Goal: Check status: Check status

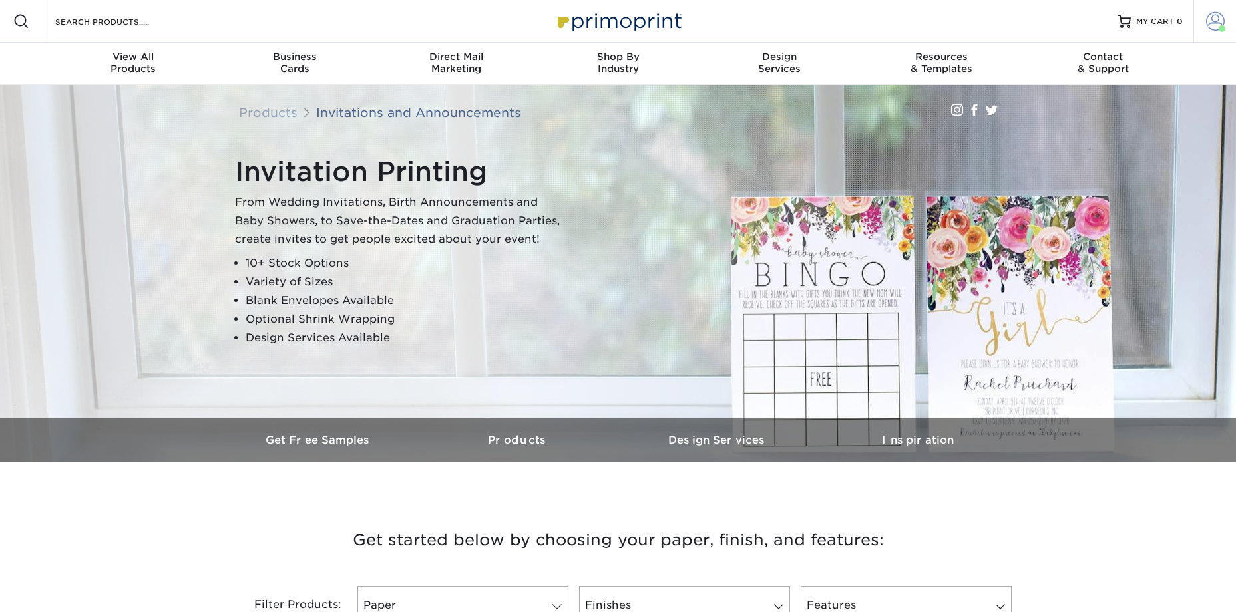
click at [1218, 29] on span at bounding box center [1215, 21] width 19 height 19
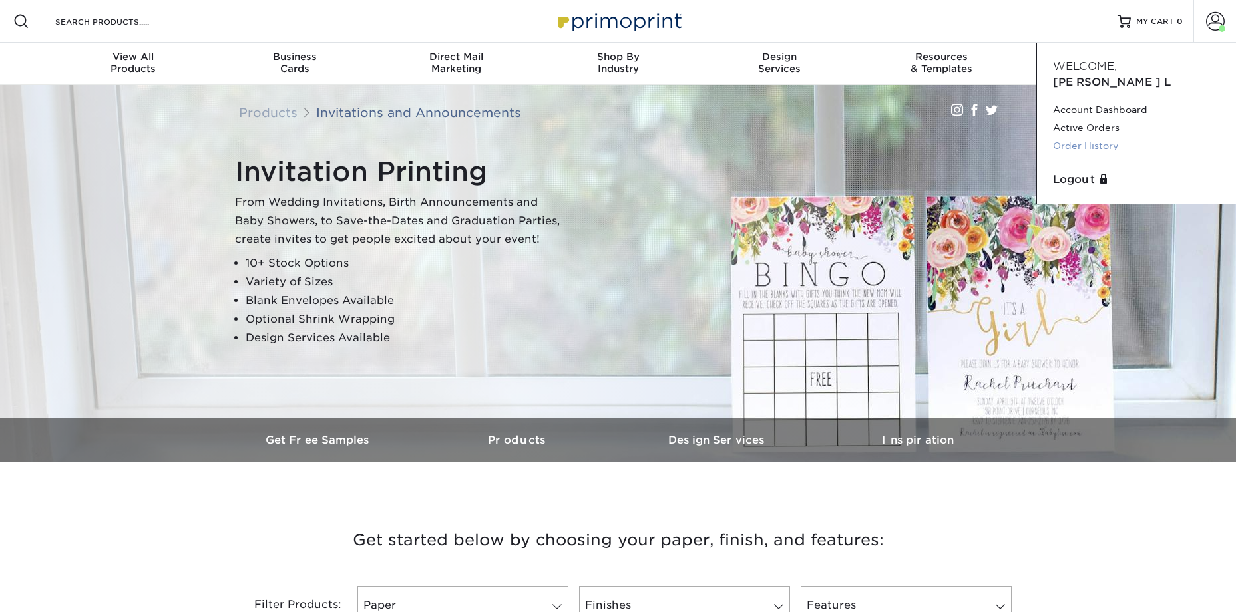
click at [1096, 137] on link "Order History" at bounding box center [1136, 146] width 167 height 18
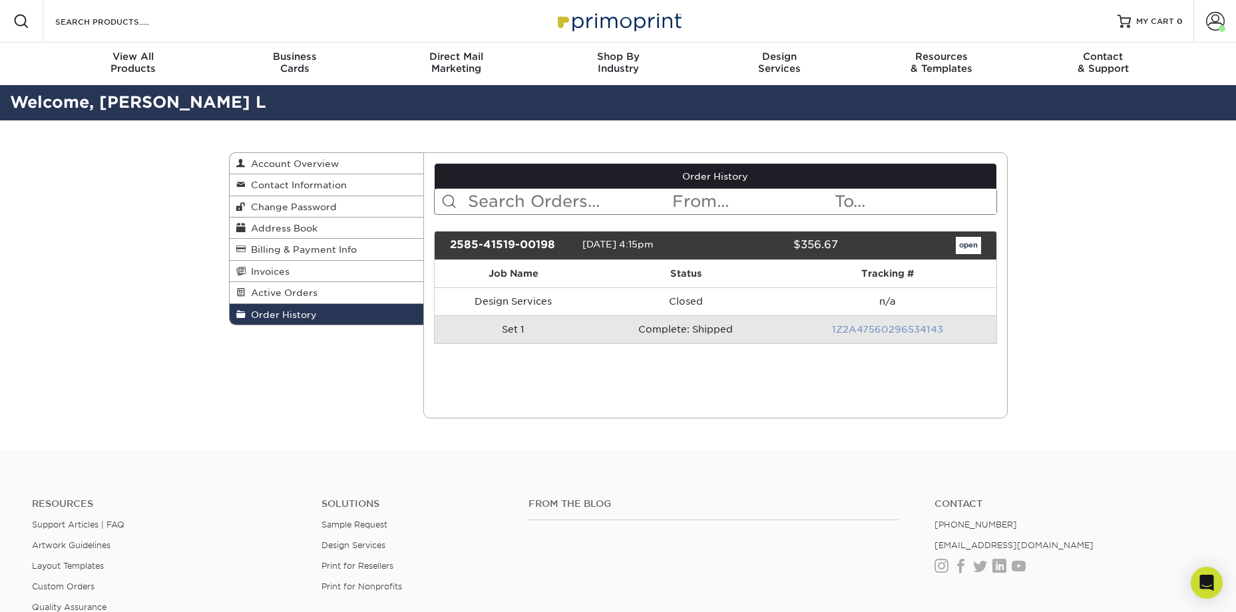
click at [876, 331] on link "1Z2A47560296534143" at bounding box center [887, 329] width 111 height 11
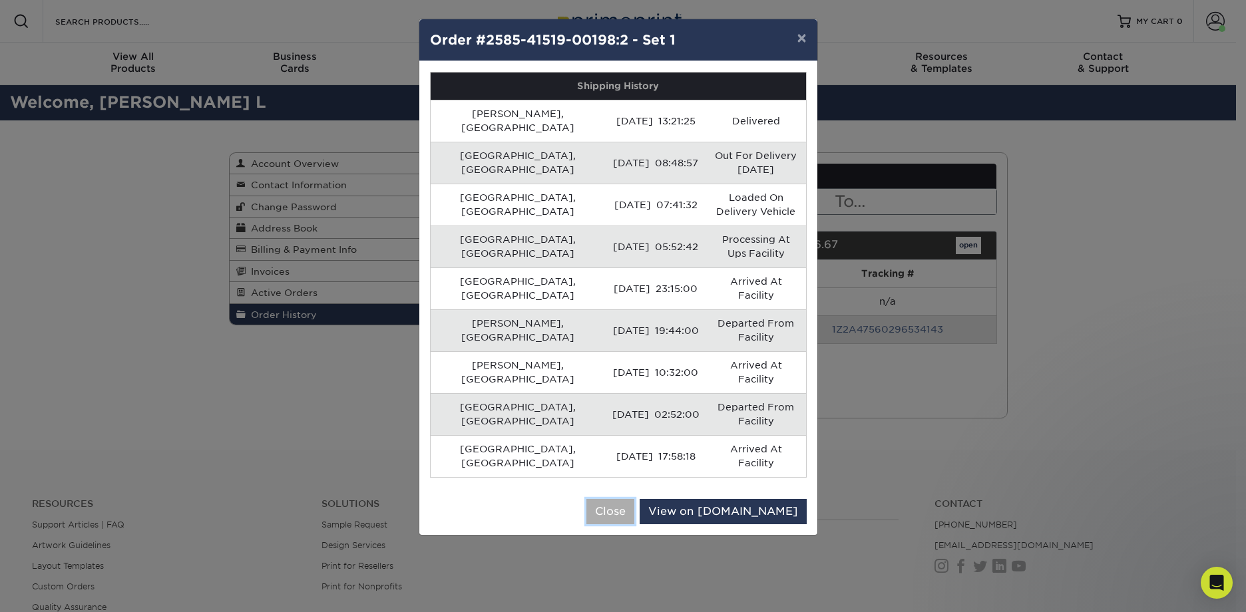
click at [634, 499] on button "Close" at bounding box center [610, 511] width 48 height 25
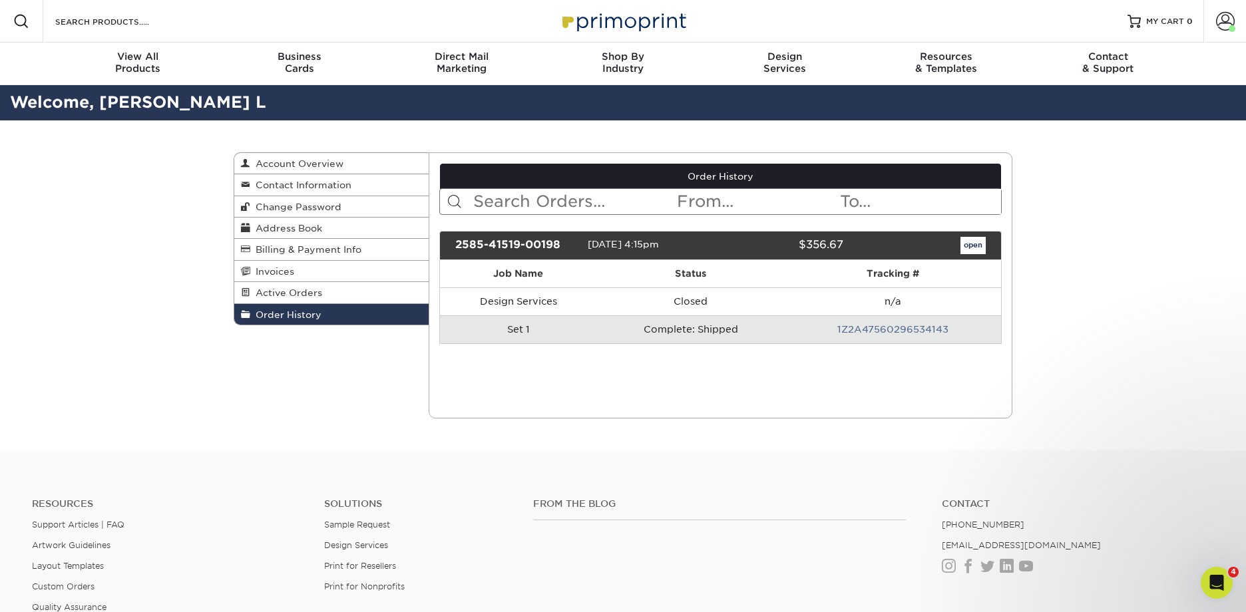
click at [657, 430] on div "Order History Account Overview Contact Information Change Password Address Book…" at bounding box center [623, 285] width 799 height 330
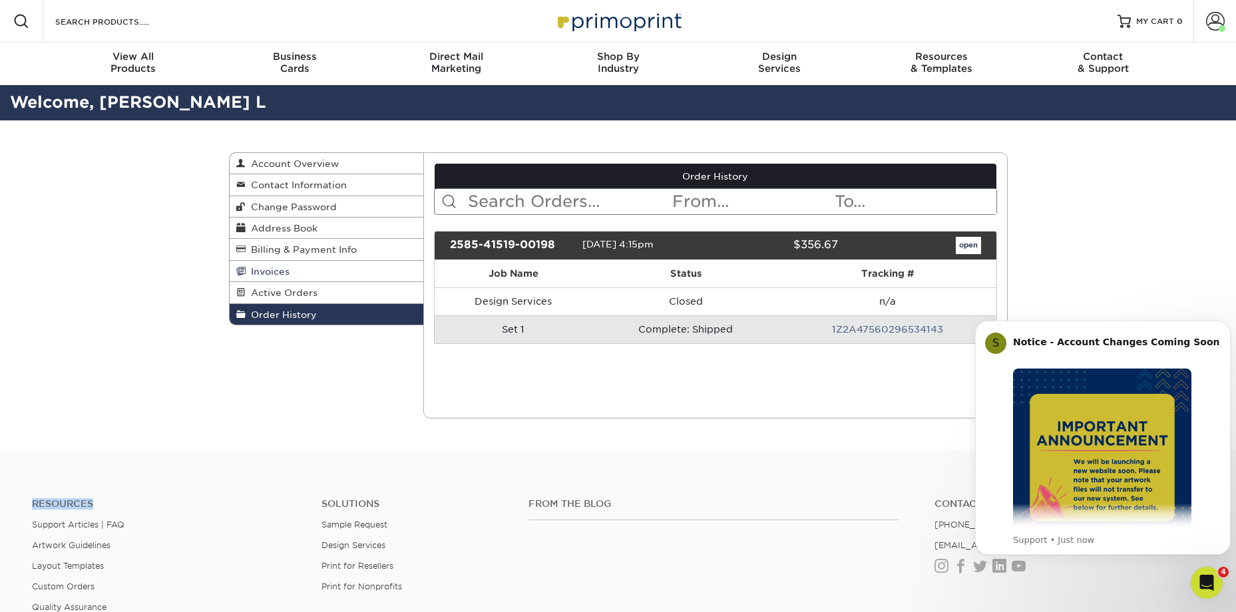
click at [268, 269] on span "Invoices" at bounding box center [268, 271] width 44 height 11
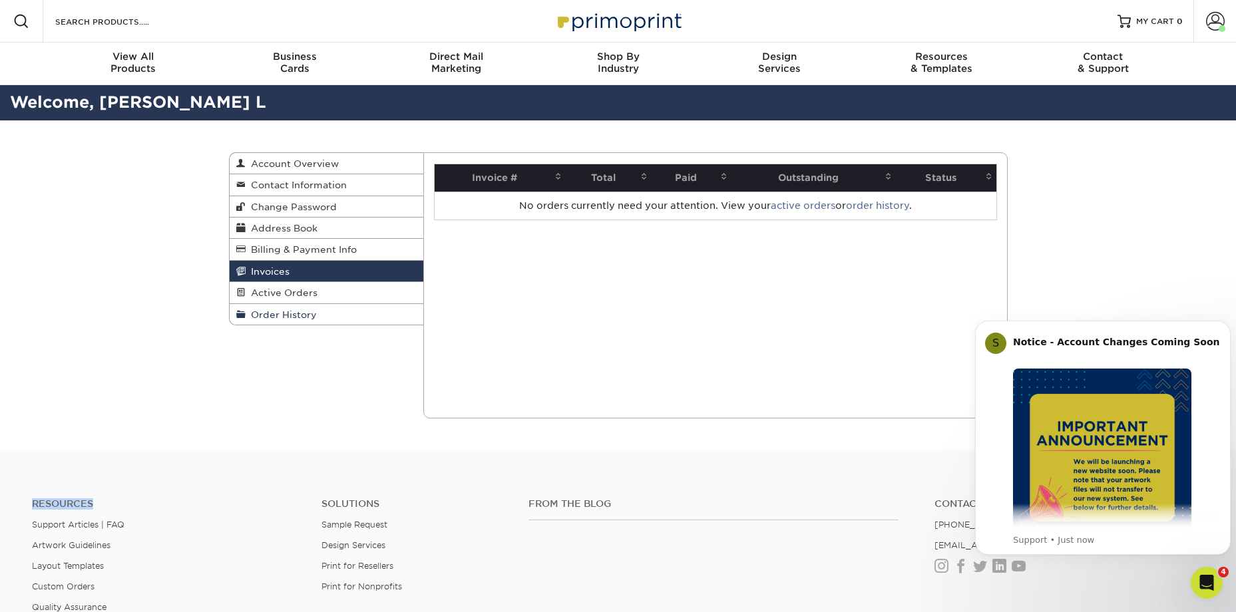
click at [265, 316] on span "Order History" at bounding box center [281, 315] width 71 height 11
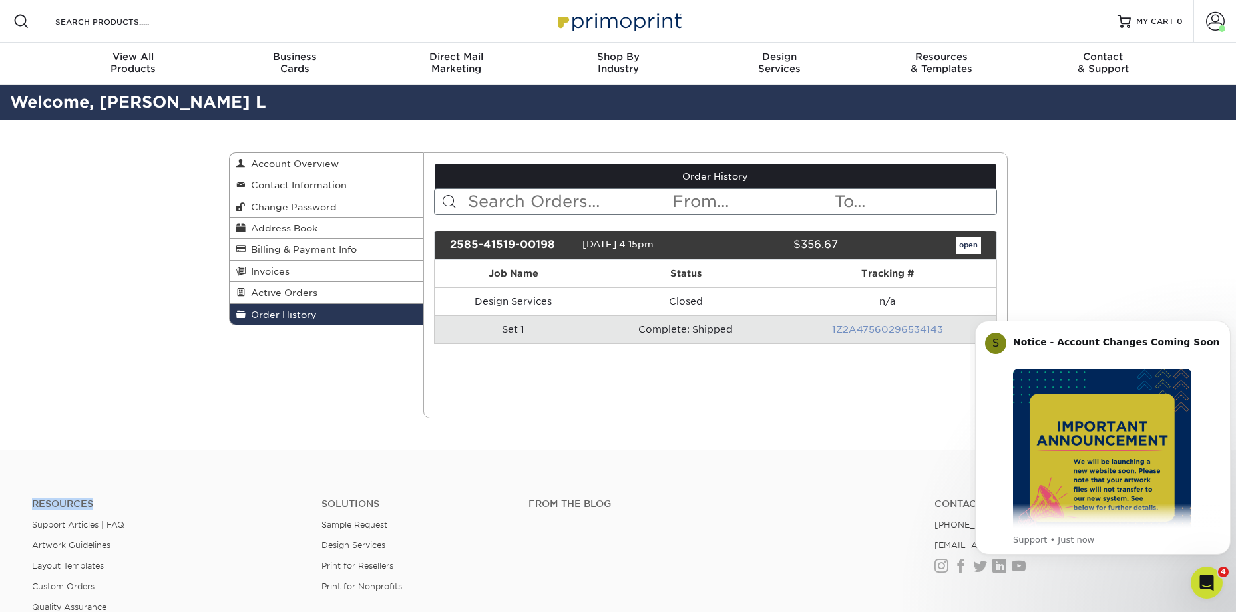
click at [877, 327] on link "1Z2A47560296534143" at bounding box center [887, 329] width 111 height 11
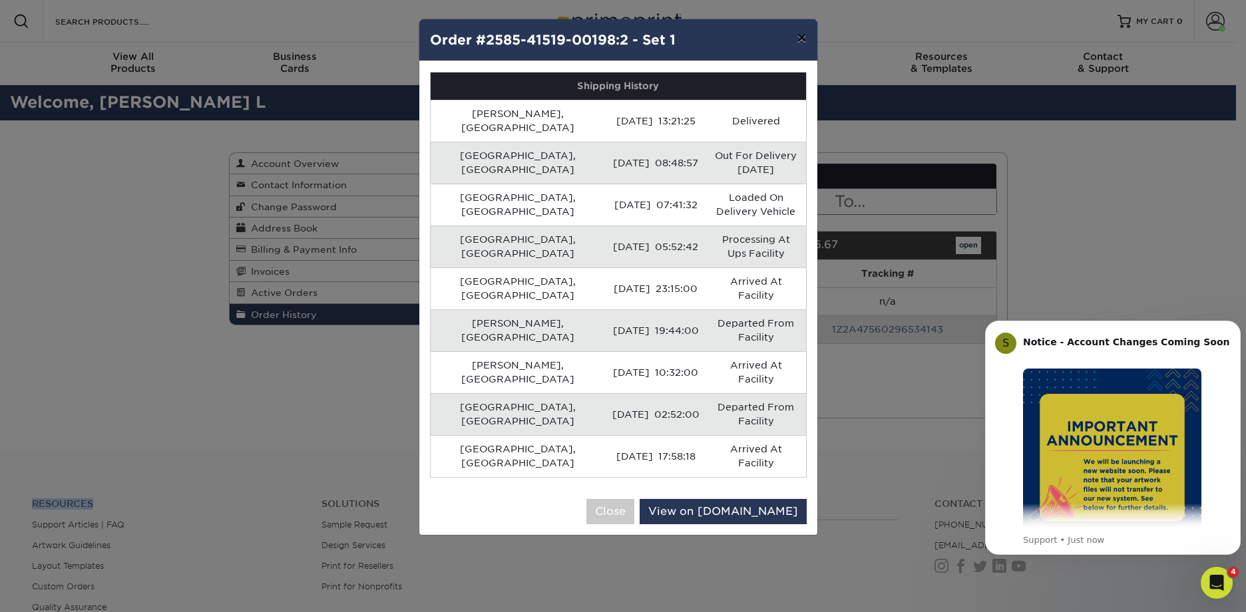
click at [797, 36] on button "×" at bounding box center [801, 37] width 31 height 37
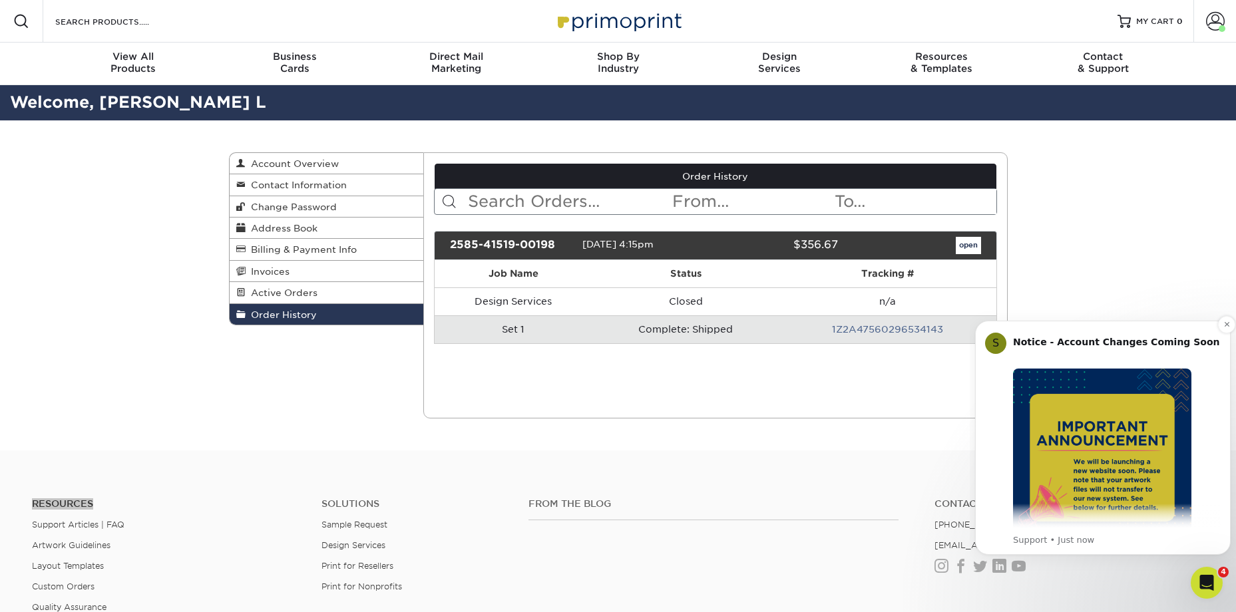
click at [1173, 328] on div "S Notice - Account Changes Coming Soon ​ Past Order Files Will Not Transfer: Wh…" at bounding box center [1103, 438] width 256 height 234
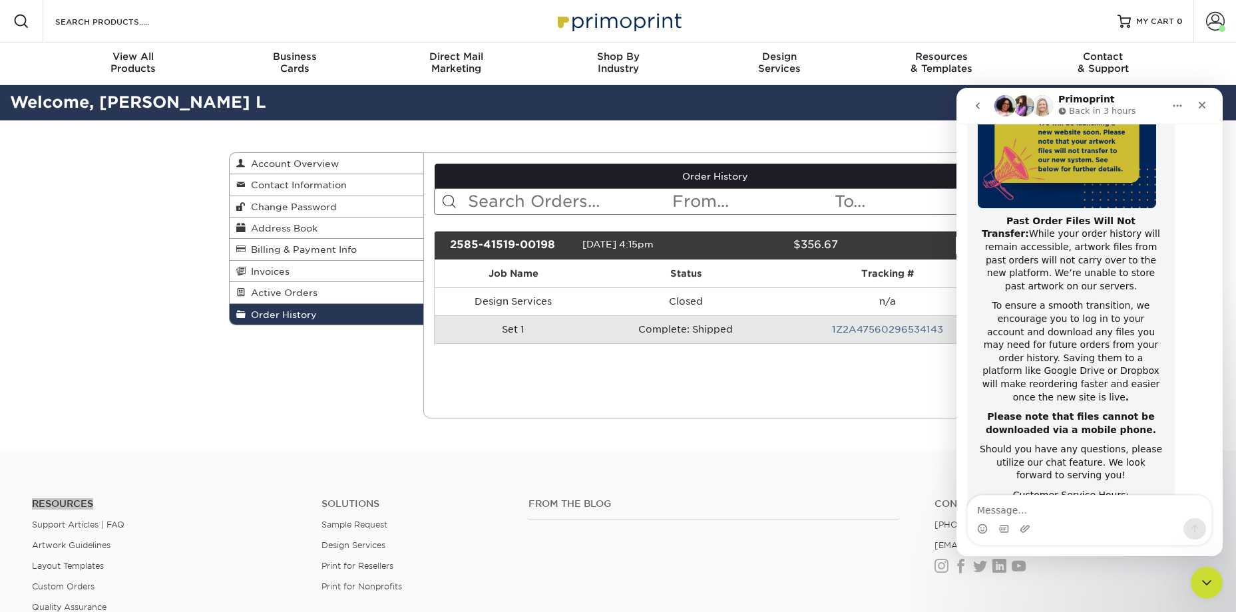
scroll to position [211, 0]
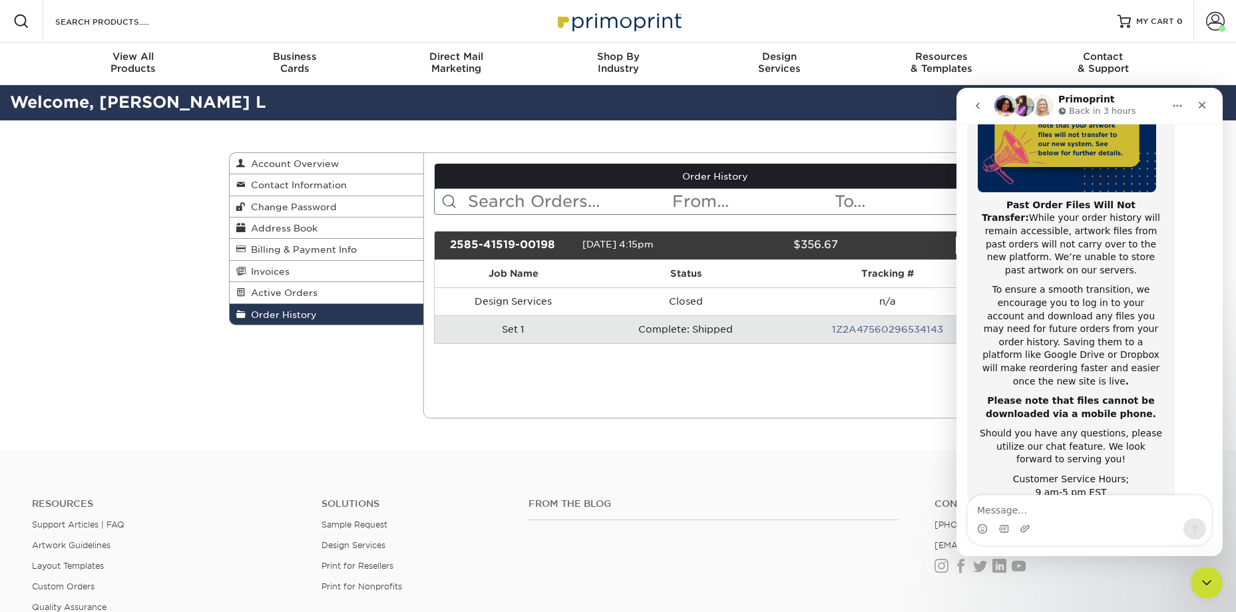
drag, startPoint x: 390, startPoint y: 460, endPoint x: 356, endPoint y: 431, distance: 44.4
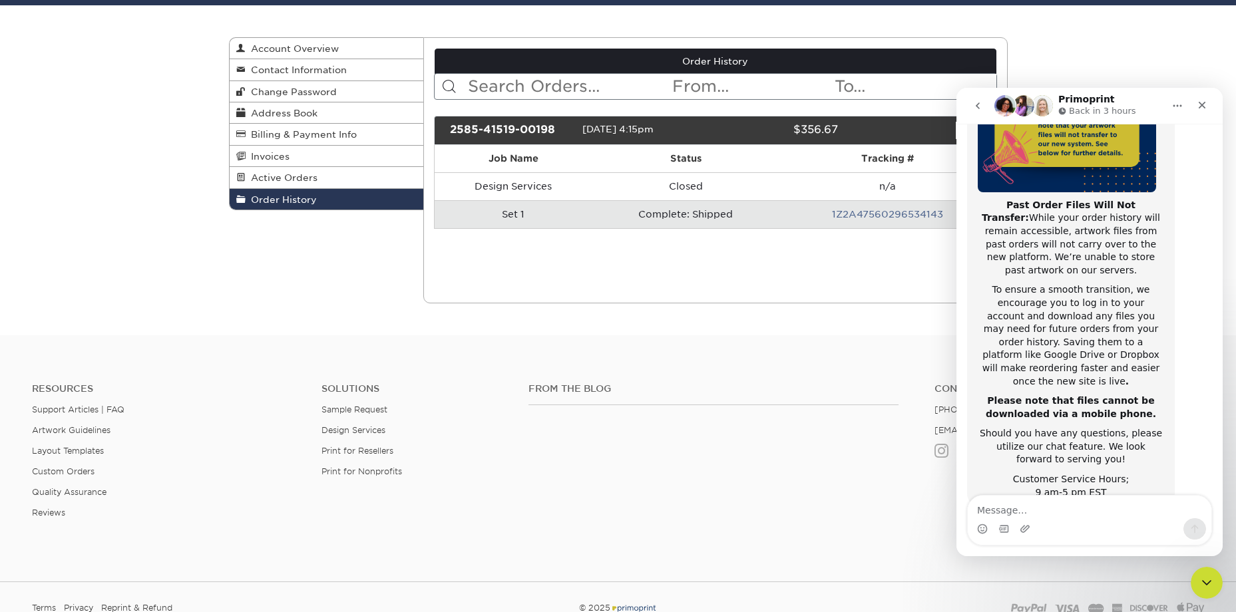
scroll to position [133, 0]
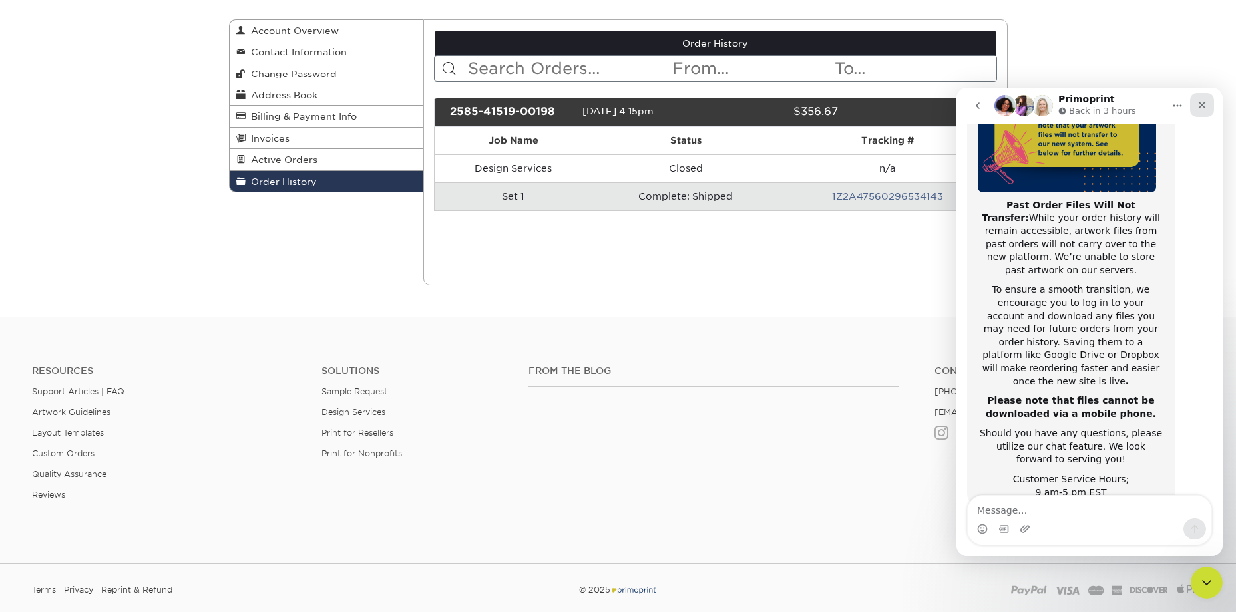
click at [1202, 104] on icon "Close" at bounding box center [1202, 105] width 11 height 11
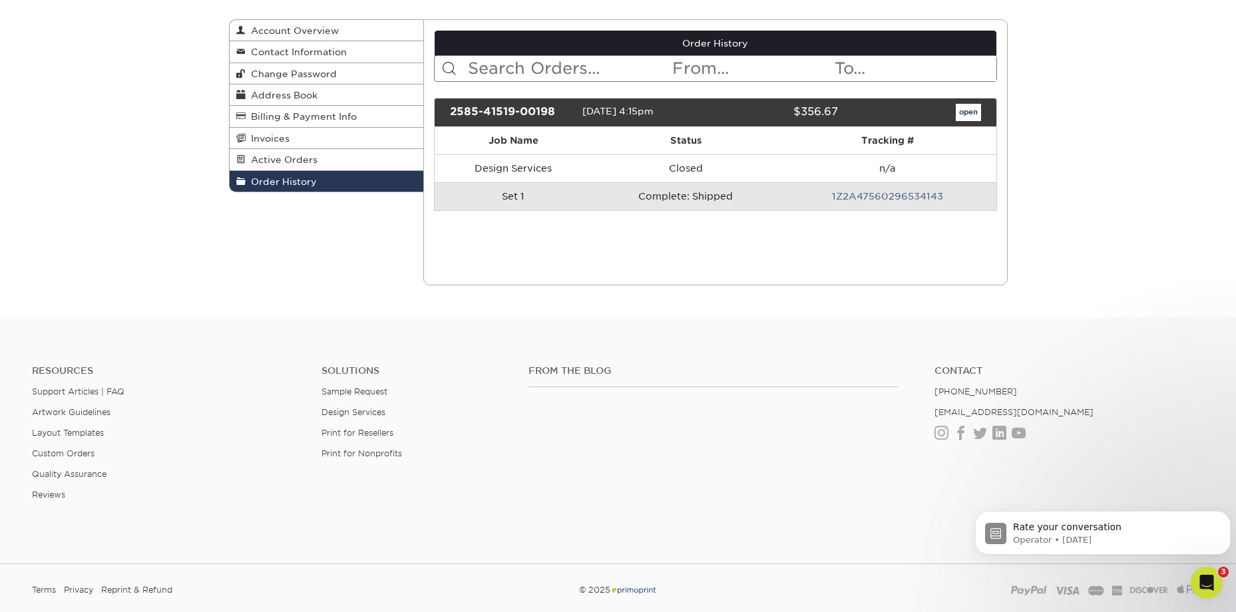
scroll to position [0, 0]
